Goal: Navigation & Orientation: Find specific page/section

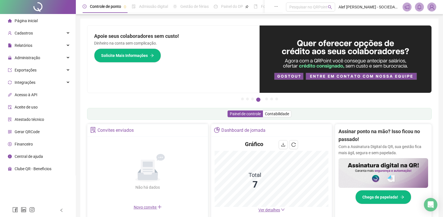
click at [266, 212] on span "Ver detalhes" at bounding box center [269, 210] width 22 height 4
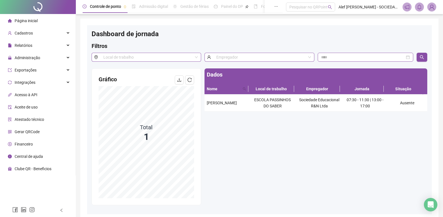
click at [34, 22] on span "Página inicial" at bounding box center [26, 21] width 23 height 4
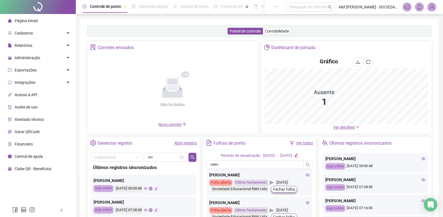
click at [324, 118] on div "Painel de controle Contabilidade Convites enviados Não há dados Não há dados No…" at bounding box center [259, 132] width 344 height 214
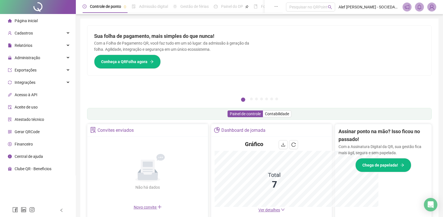
click at [344, 130] on h2 "Assinar ponto na mão? Isso ficou no passado!" at bounding box center [383, 136] width 90 height 16
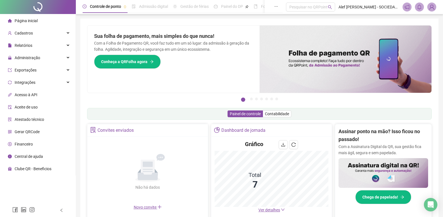
click at [264, 211] on span "Ver detalhes" at bounding box center [269, 210] width 22 height 4
